Goal: Task Accomplishment & Management: Manage account settings

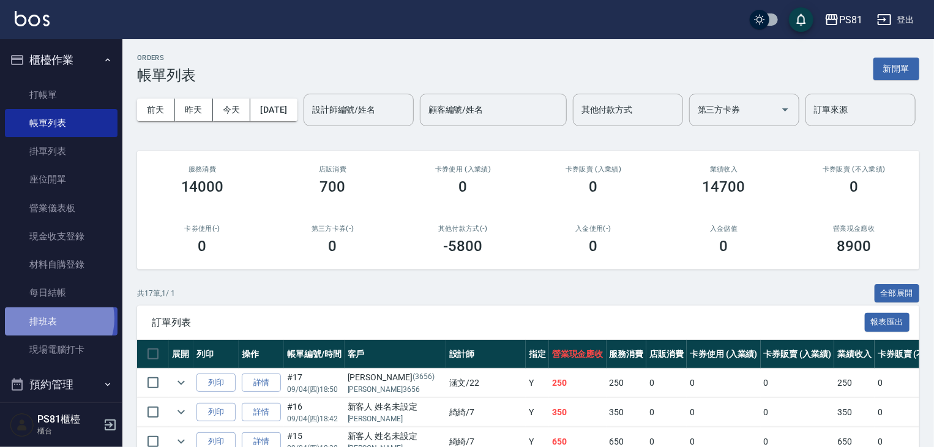
click at [54, 318] on link "排班表" at bounding box center [61, 321] width 113 height 28
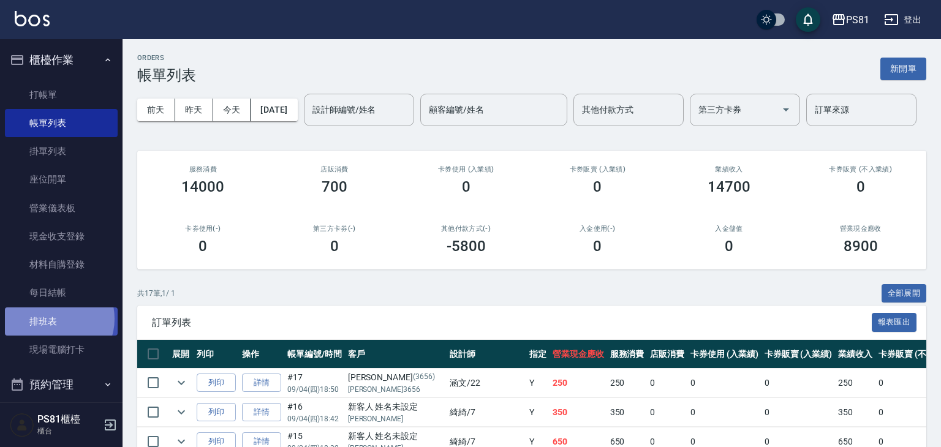
click at [54, 318] on link "排班表" at bounding box center [61, 321] width 113 height 28
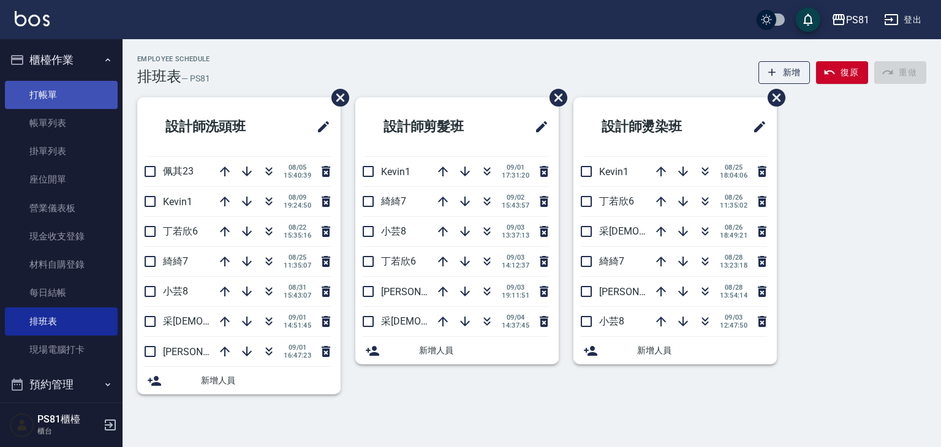
click at [45, 103] on link "打帳單" at bounding box center [61, 95] width 113 height 28
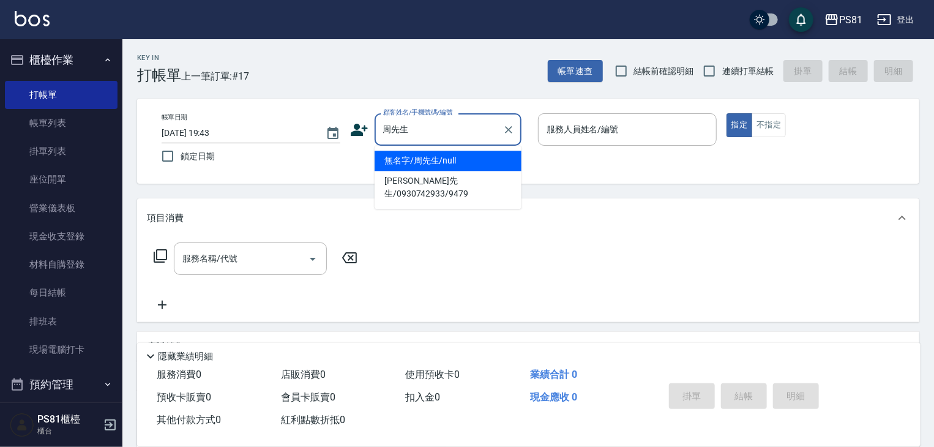
click at [439, 159] on li "無名字/周先生/null" at bounding box center [448, 161] width 147 height 20
type input "無名字/周先生/null"
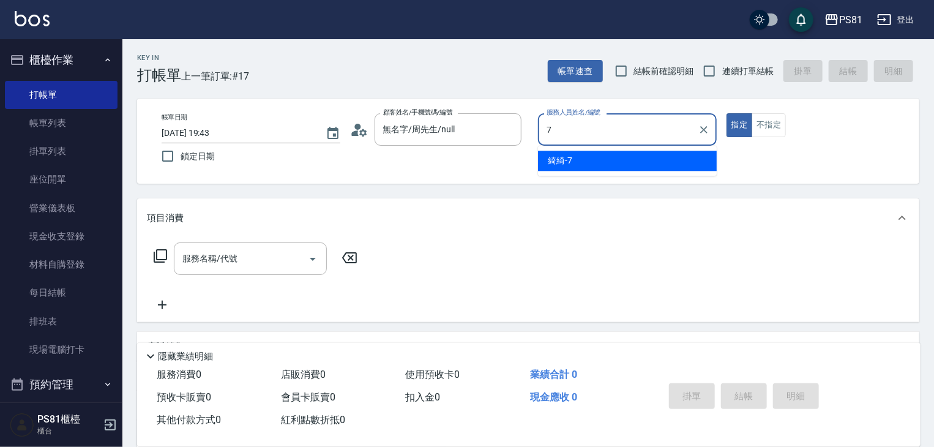
drag, startPoint x: 603, startPoint y: 159, endPoint x: 518, endPoint y: 184, distance: 88.9
click at [603, 159] on div "綺綺 -7" at bounding box center [627, 161] width 179 height 20
type input "綺綺-7"
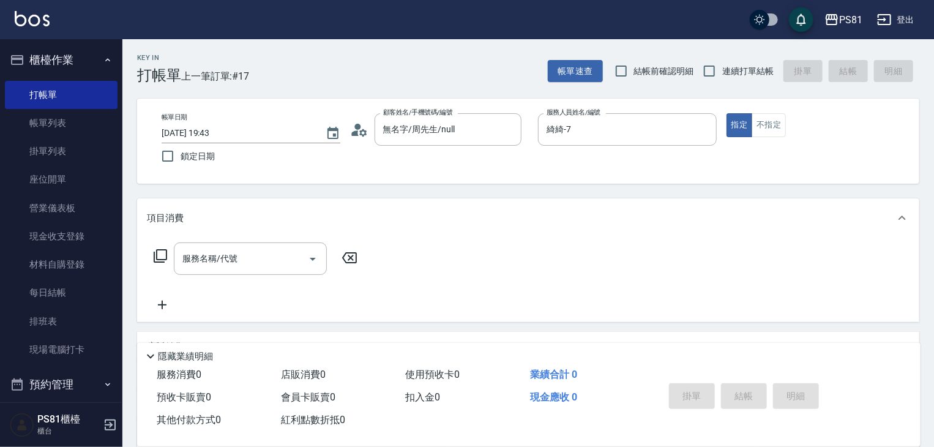
click at [265, 280] on div "服務名稱/代號 服務名稱/代號" at bounding box center [256, 277] width 218 height 70
click at [260, 272] on div "服務名稱/代號" at bounding box center [250, 258] width 153 height 32
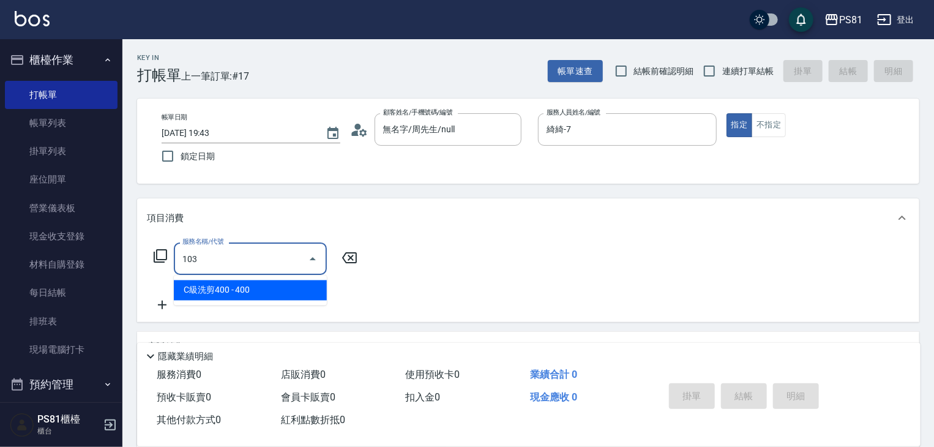
click at [279, 294] on span "C級洗剪400 - 400" at bounding box center [250, 290] width 153 height 20
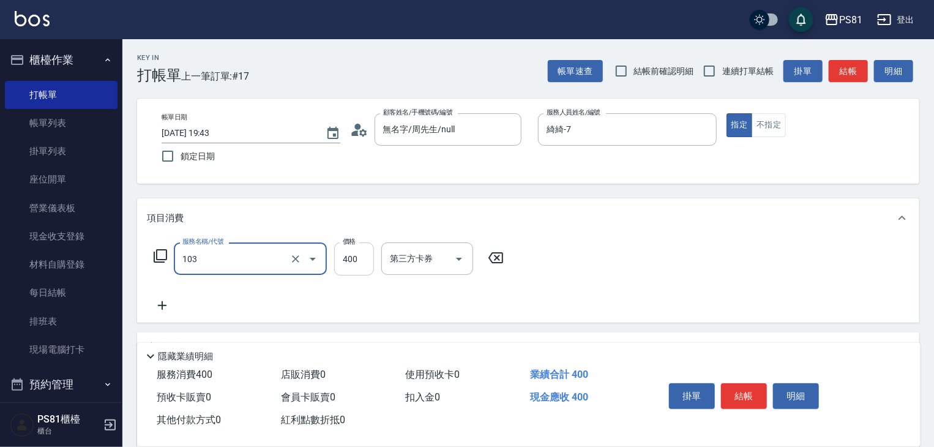
type input "C級洗剪400(103)"
click at [360, 246] on input "400" at bounding box center [354, 258] width 40 height 33
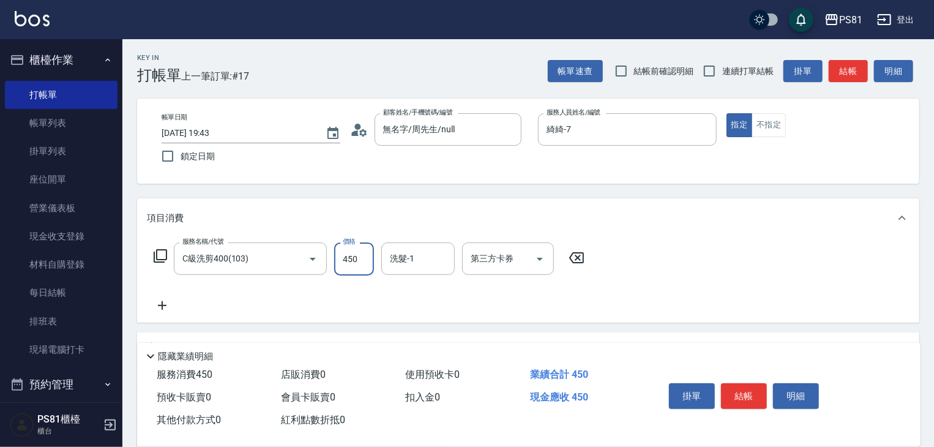
type input "450"
click at [407, 263] on input "洗髮-1" at bounding box center [418, 258] width 62 height 21
click at [416, 285] on div "涵文 -22" at bounding box center [417, 290] width 73 height 20
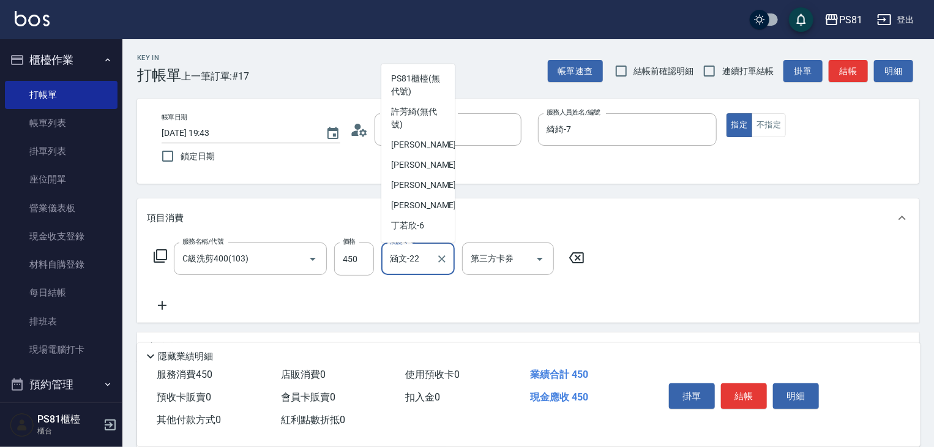
click at [406, 257] on input "涵文-22" at bounding box center [409, 258] width 44 height 21
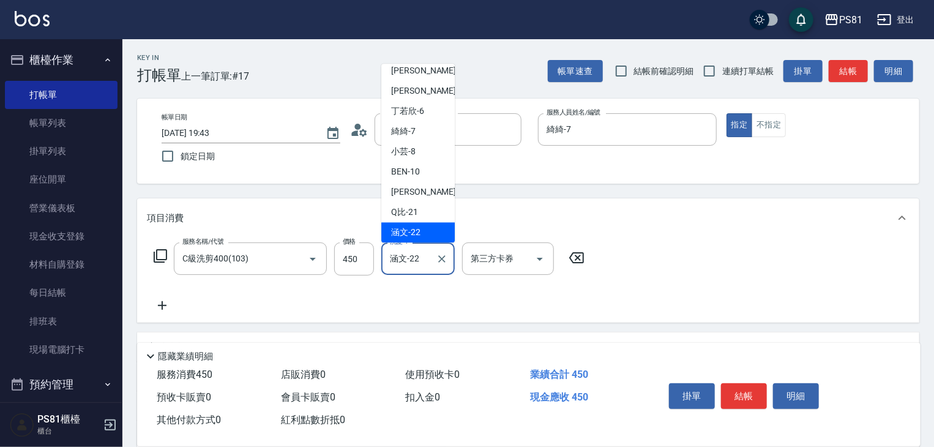
click at [406, 257] on input "涵文-22" at bounding box center [409, 258] width 44 height 21
click at [405, 257] on input "涵文-22" at bounding box center [409, 258] width 44 height 21
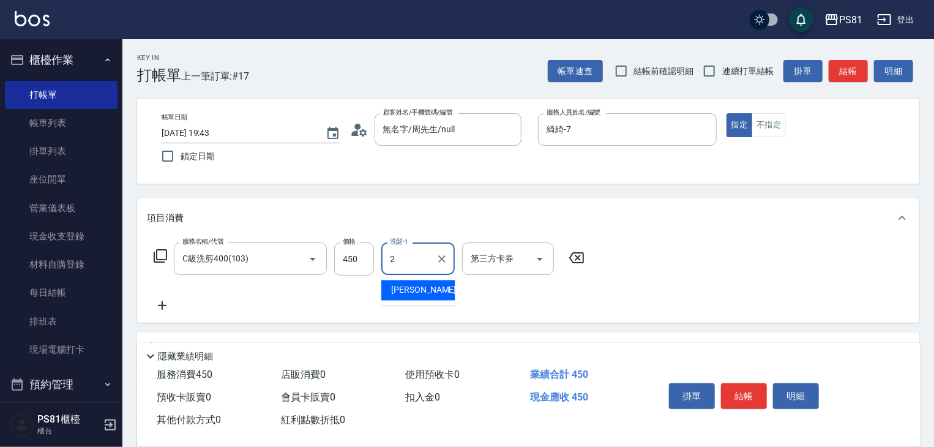
scroll to position [0, 0]
click at [419, 287] on span "[PERSON_NAME] -20" at bounding box center [429, 290] width 77 height 13
type input "[PERSON_NAME]-20"
click at [757, 394] on button "結帳" at bounding box center [744, 396] width 46 height 26
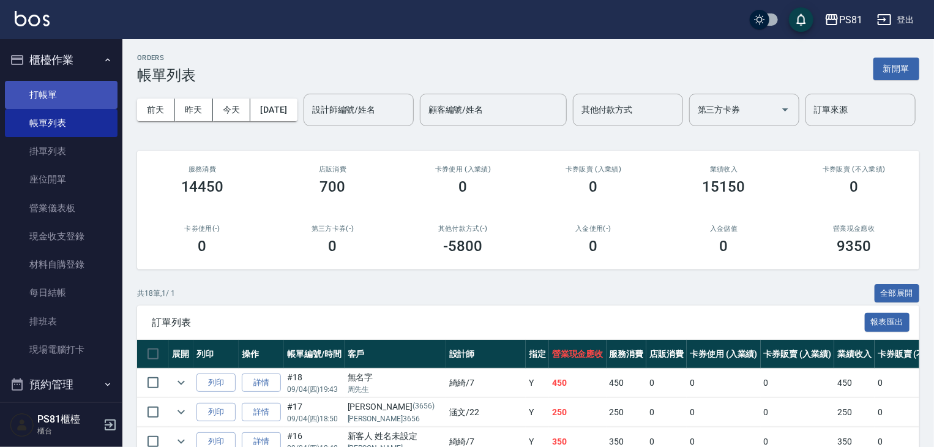
click at [73, 96] on link "打帳單" at bounding box center [61, 95] width 113 height 28
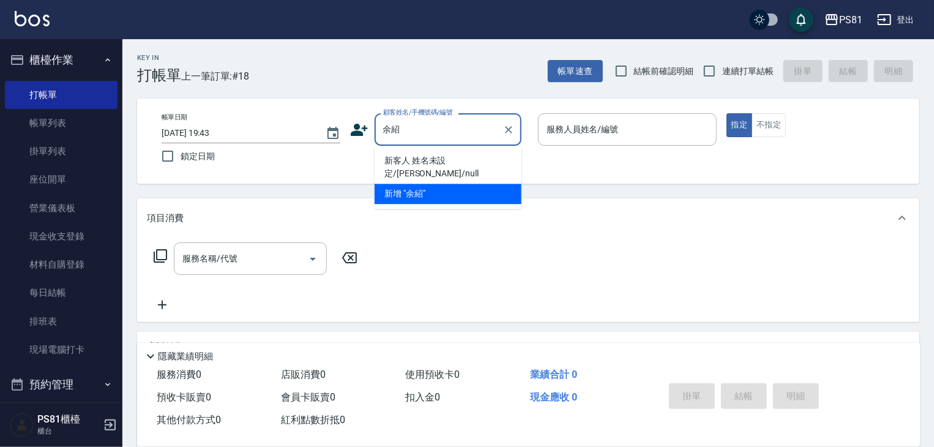
click at [493, 160] on li "新客人 姓名未設定/[PERSON_NAME]/null" at bounding box center [448, 167] width 147 height 33
type input "新客人 姓名未設定/[PERSON_NAME]/null"
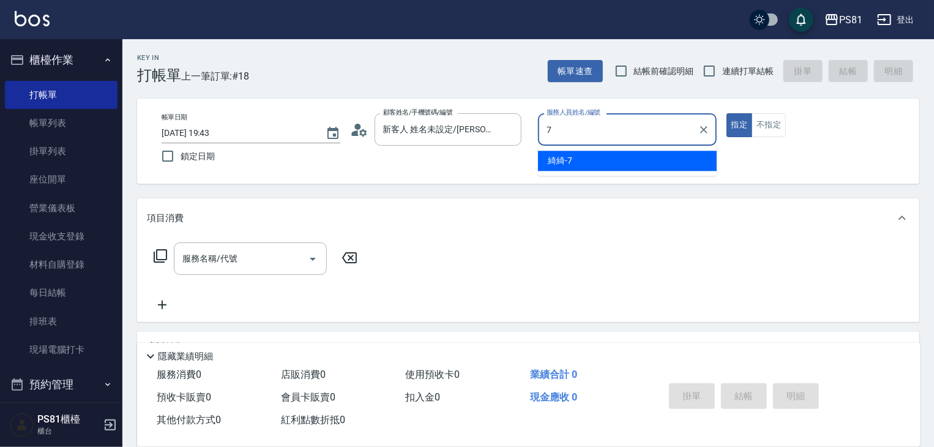
click at [585, 153] on div "綺綺 -7" at bounding box center [627, 161] width 179 height 20
type input "綺綺-7"
click at [263, 249] on input "服務名稱/代號" at bounding box center [241, 258] width 124 height 21
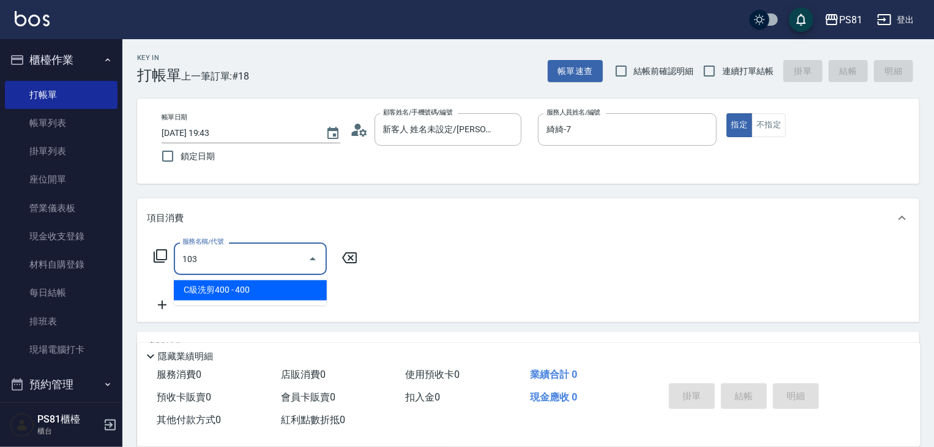
drag, startPoint x: 291, startPoint y: 290, endPoint x: 326, endPoint y: 282, distance: 35.1
click at [291, 290] on span "C級洗剪400 - 400" at bounding box center [250, 290] width 153 height 20
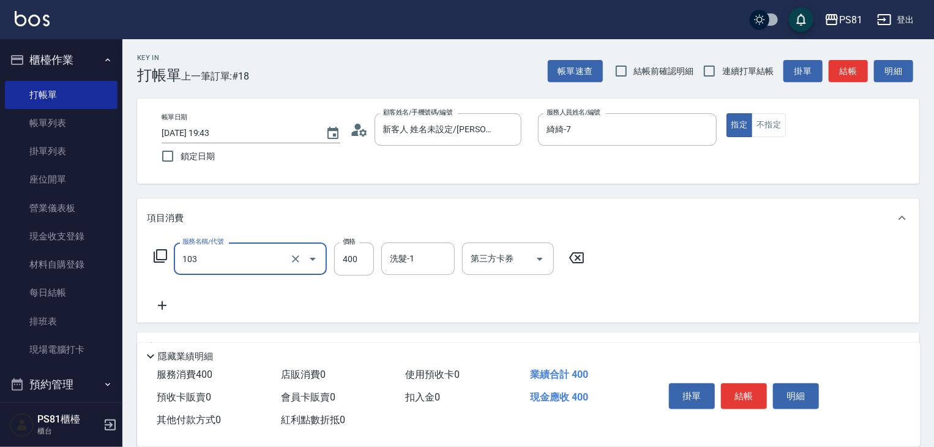
click at [381, 267] on div "洗髮-1" at bounding box center [417, 258] width 73 height 32
type input "C級洗剪400(103)"
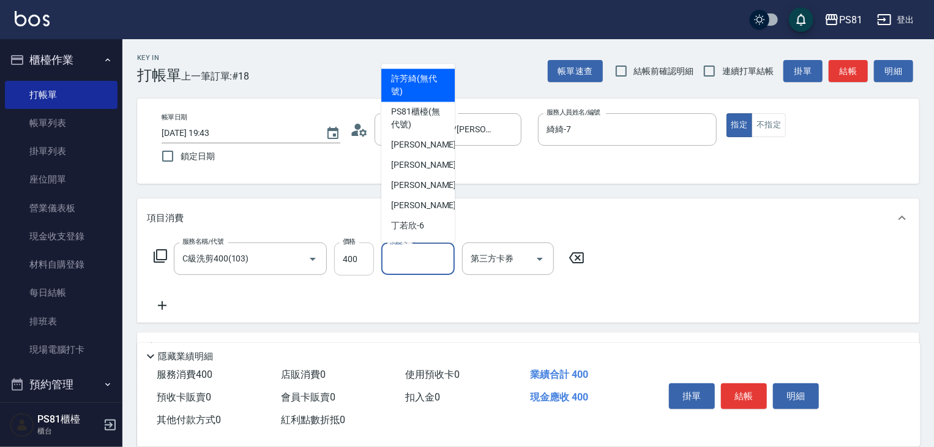
click at [370, 263] on input "400" at bounding box center [354, 258] width 40 height 33
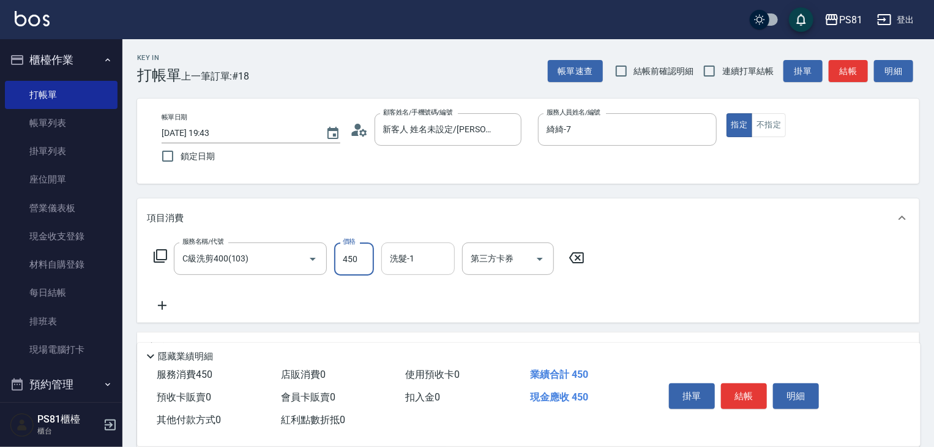
type input "450"
click at [405, 266] on input "洗髮-1" at bounding box center [418, 258] width 62 height 21
drag, startPoint x: 412, startPoint y: 282, endPoint x: 412, endPoint y: 290, distance: 7.3
click at [412, 285] on div "涵文 -22" at bounding box center [417, 290] width 73 height 20
type input "涵文-22"
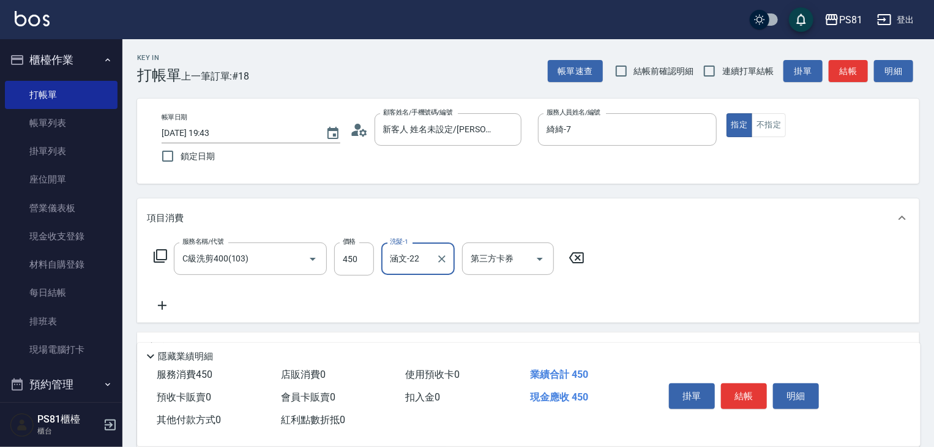
click at [173, 307] on icon at bounding box center [162, 305] width 31 height 15
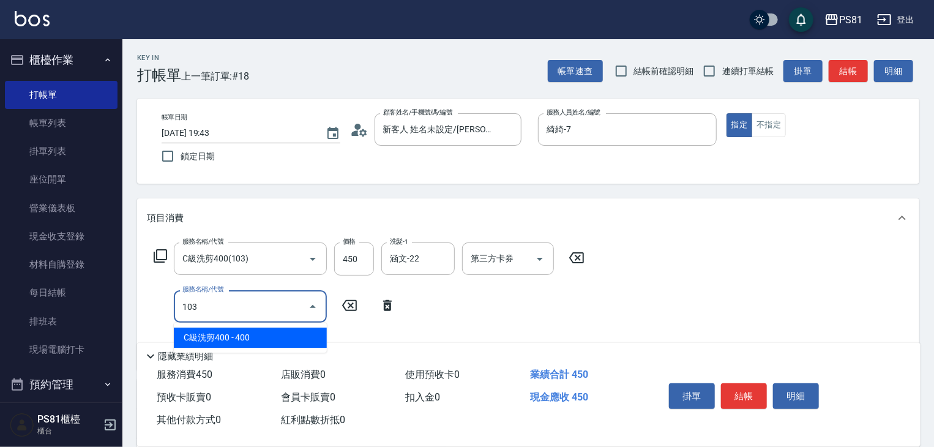
click at [211, 337] on span "C級洗剪400 - 400" at bounding box center [250, 338] width 153 height 20
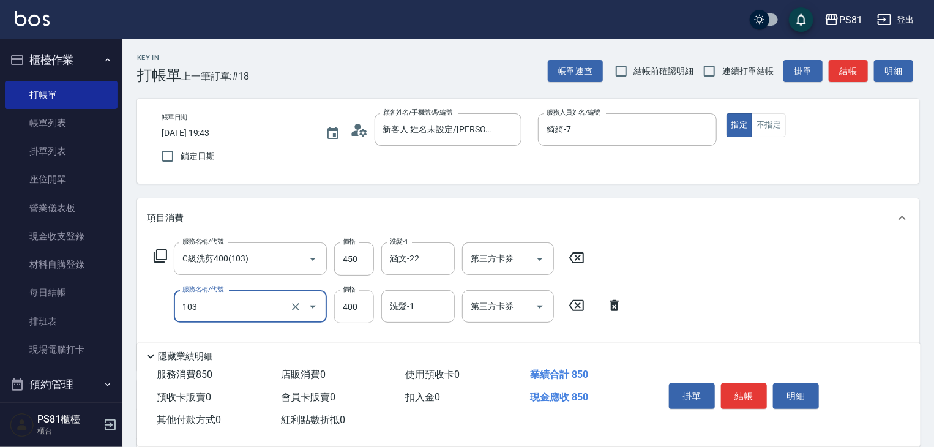
type input "C級洗剪400(103)"
type input "450"
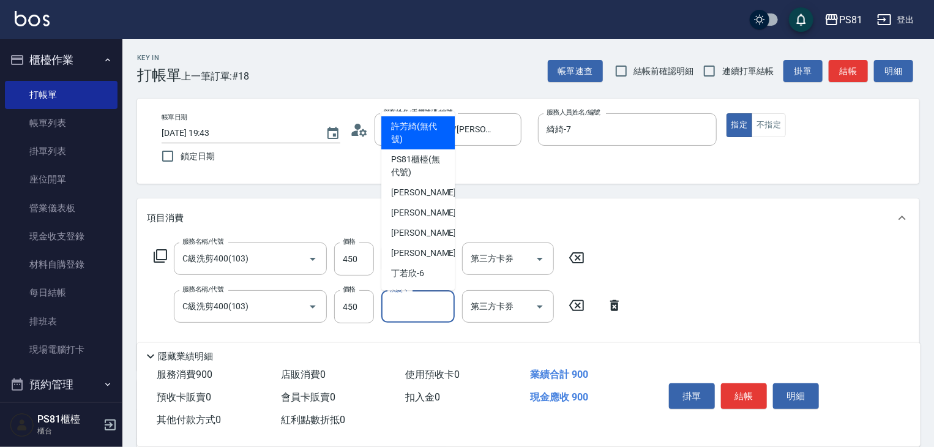
click at [407, 310] on input "洗髮-1" at bounding box center [418, 306] width 62 height 21
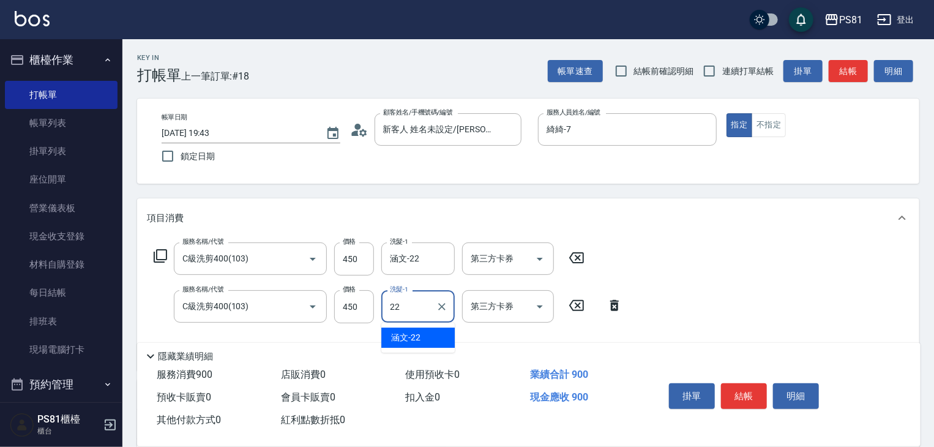
drag, startPoint x: 415, startPoint y: 339, endPoint x: 472, endPoint y: 325, distance: 58.8
click at [415, 339] on span "涵文 -22" at bounding box center [405, 337] width 29 height 13
type input "涵文-22"
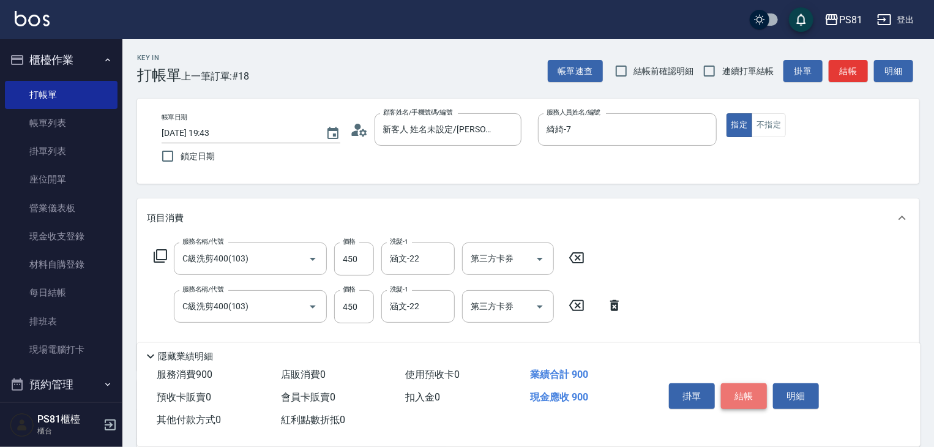
click at [737, 389] on button "結帳" at bounding box center [744, 396] width 46 height 26
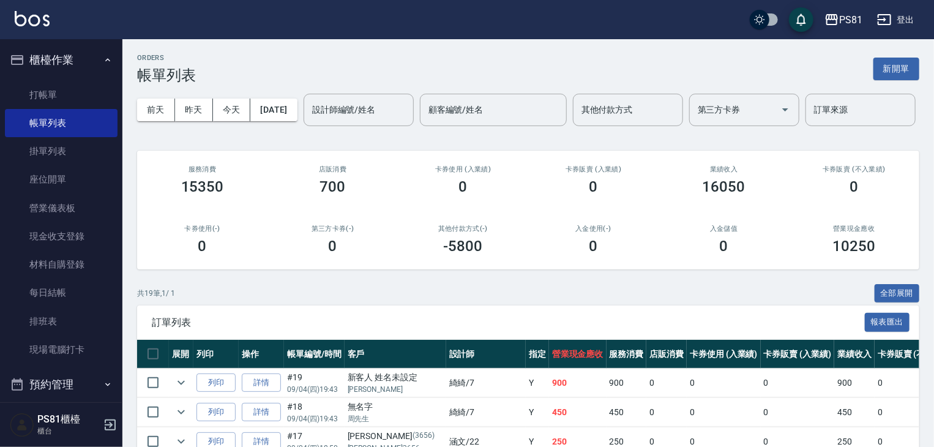
click at [309, 121] on input "設計師編號/姓名" at bounding box center [358, 109] width 99 height 21
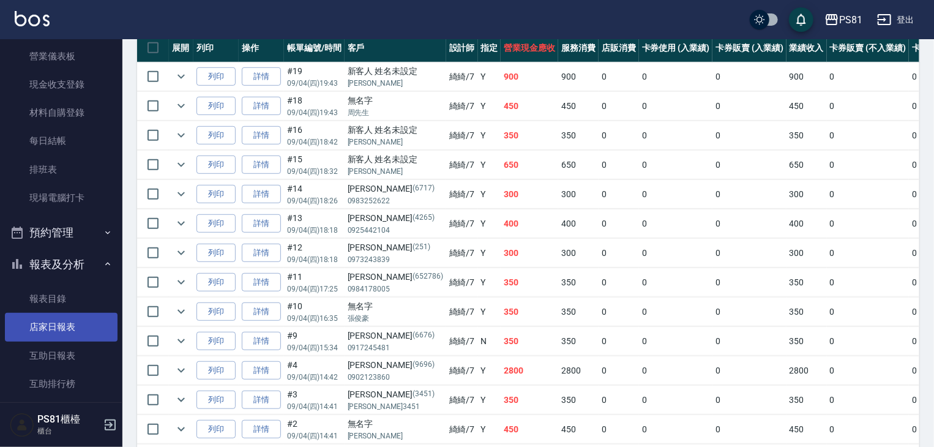
scroll to position [245, 0]
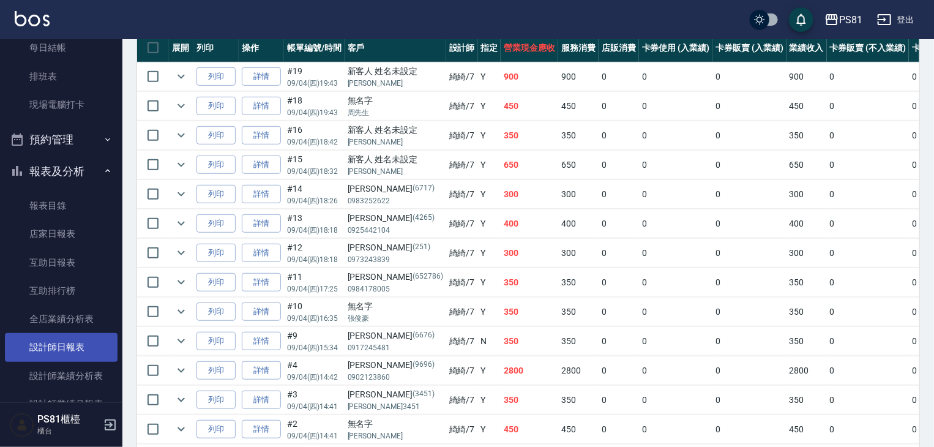
type input "綺綺-7"
click at [85, 349] on link "設計師日報表" at bounding box center [61, 347] width 113 height 28
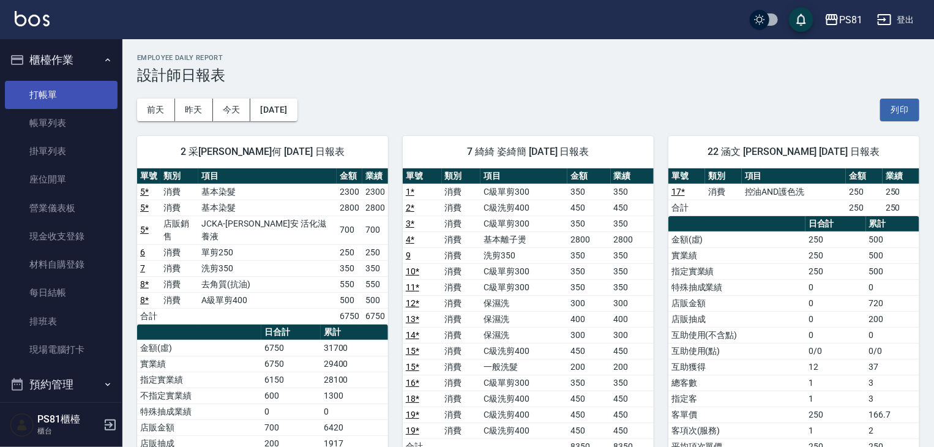
click at [66, 89] on link "打帳單" at bounding box center [61, 95] width 113 height 28
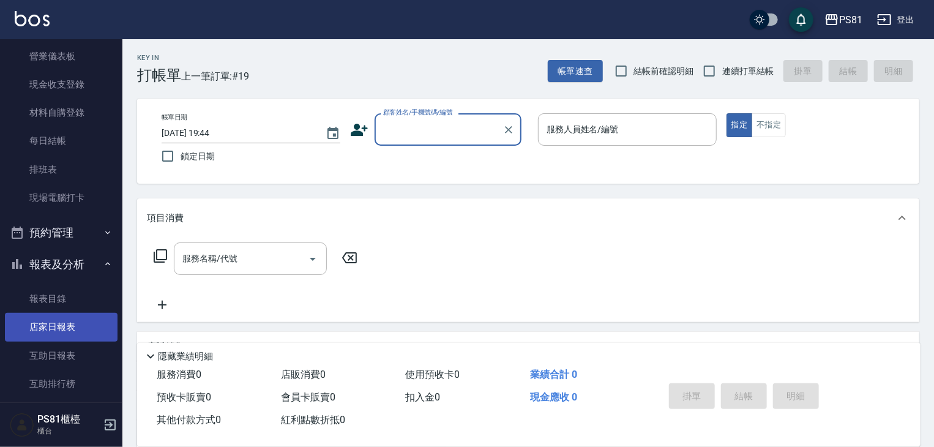
scroll to position [245, 0]
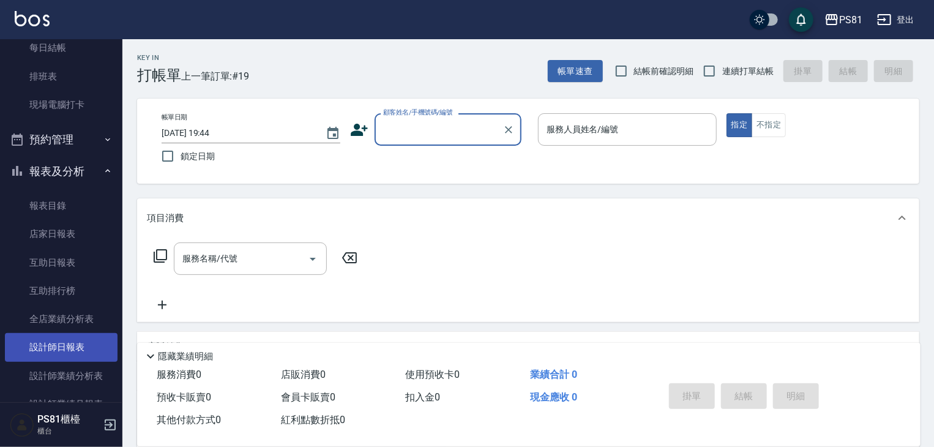
click at [82, 358] on link "設計師日報表" at bounding box center [61, 347] width 113 height 28
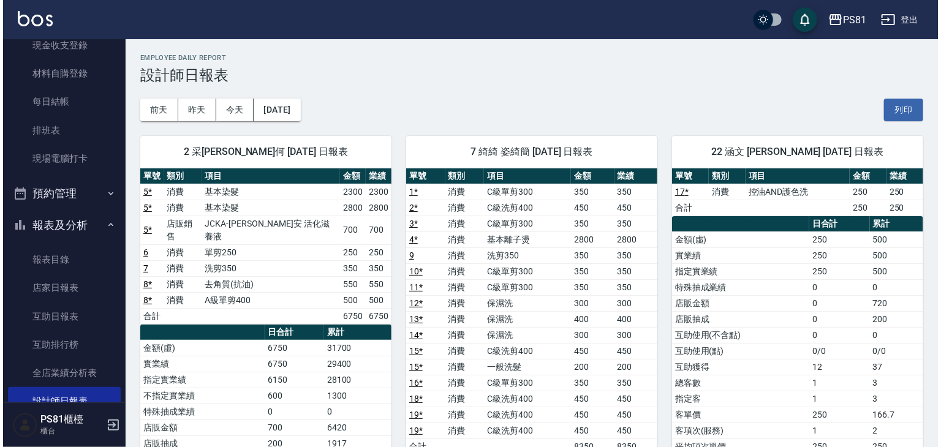
scroll to position [124, 0]
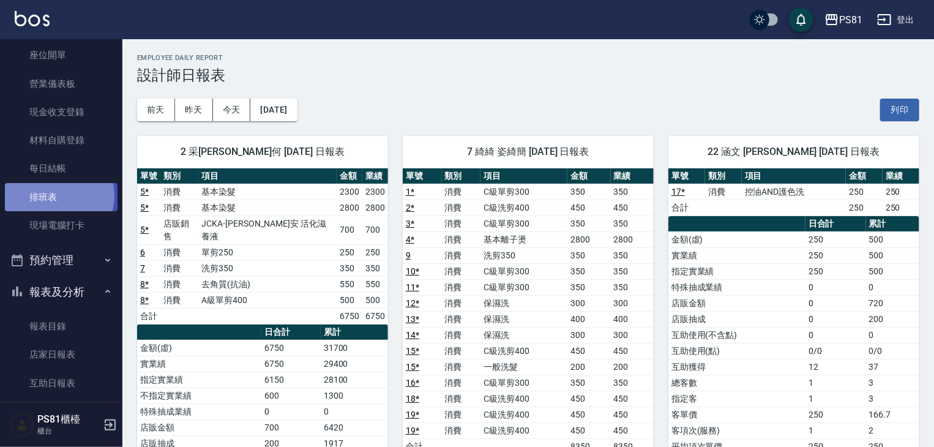
click at [56, 195] on link "排班表" at bounding box center [61, 197] width 113 height 28
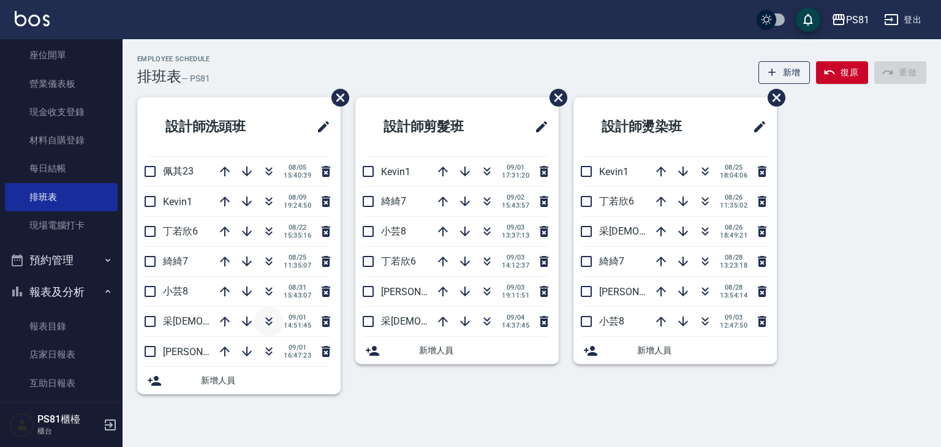
click at [263, 328] on button "button" at bounding box center [268, 321] width 29 height 29
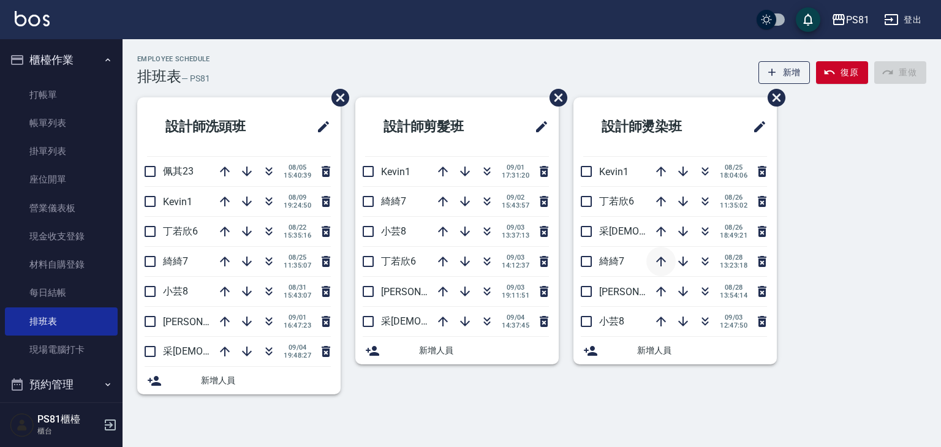
click at [666, 260] on icon "button" at bounding box center [660, 261] width 15 height 15
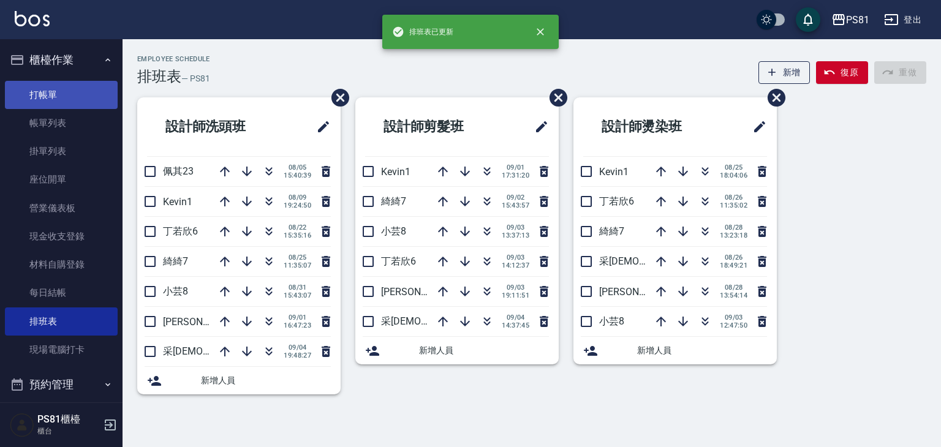
click at [45, 92] on link "打帳單" at bounding box center [61, 95] width 113 height 28
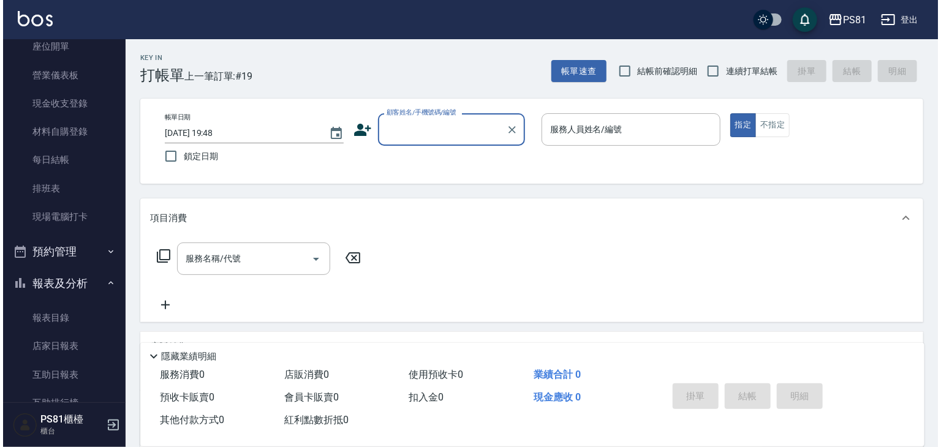
scroll to position [184, 0]
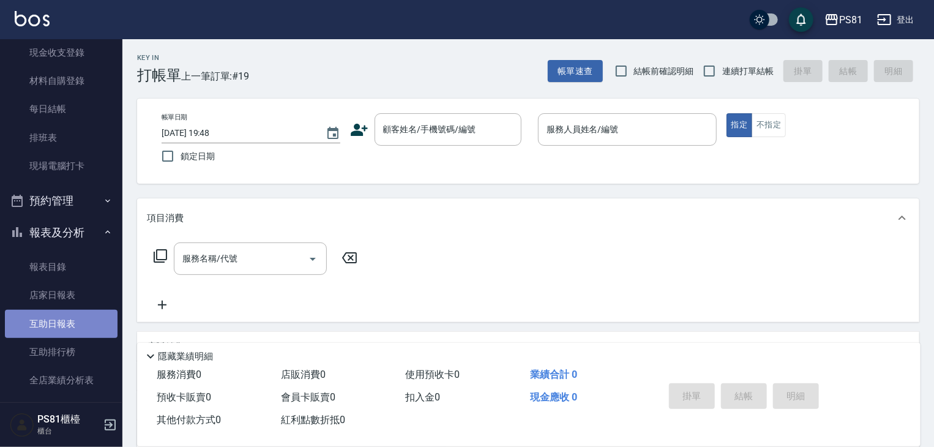
click at [86, 317] on link "互助日報表" at bounding box center [61, 324] width 113 height 28
